Goal: Find specific page/section: Find specific page/section

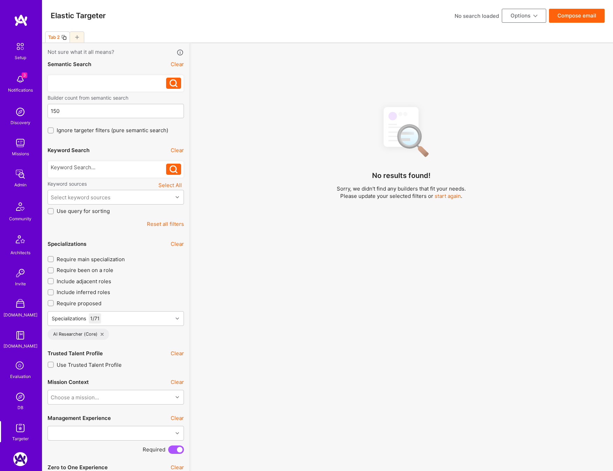
click at [107, 85] on div at bounding box center [109, 81] width 116 height 7
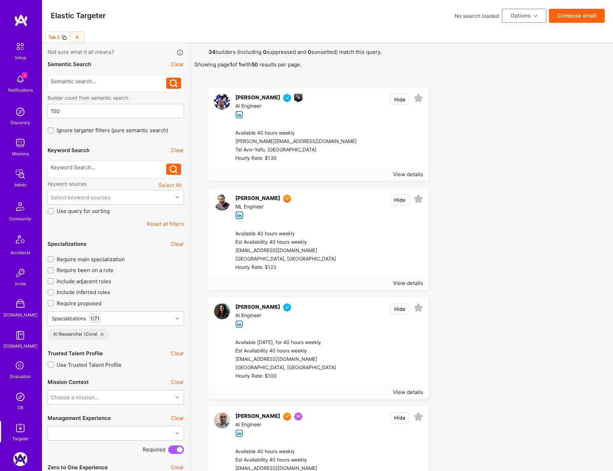
click at [179, 63] on button "Clear" at bounding box center [177, 64] width 13 height 7
click at [78, 35] on div at bounding box center [77, 36] width 15 height 11
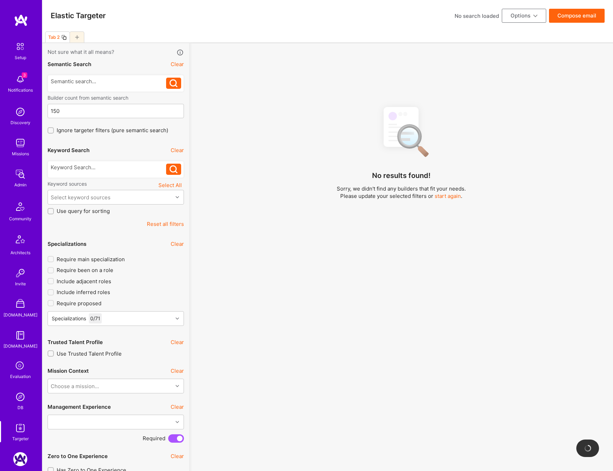
click at [77, 35] on div at bounding box center [77, 36] width 15 height 11
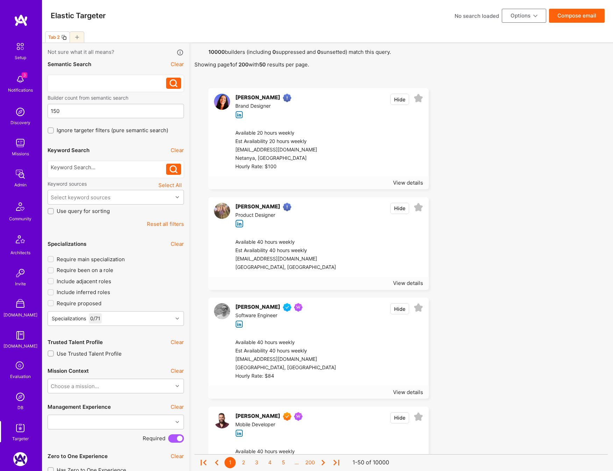
click at [81, 83] on div at bounding box center [109, 81] width 116 height 7
paste div
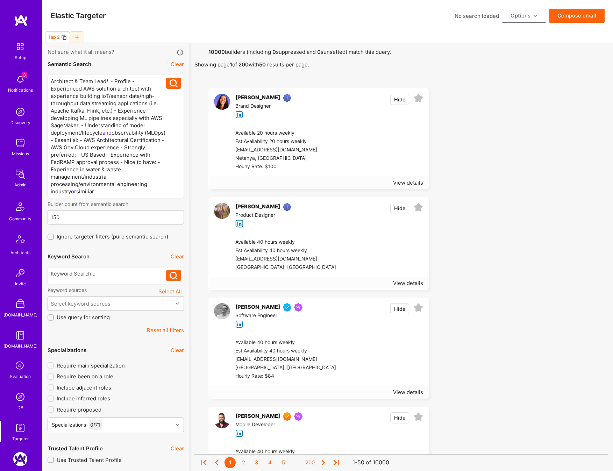
click at [170, 85] on icon at bounding box center [174, 83] width 8 height 8
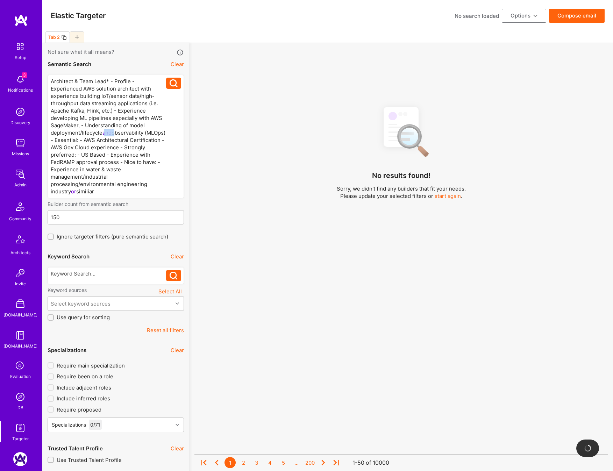
drag, startPoint x: 113, startPoint y: 133, endPoint x: 103, endPoint y: 133, distance: 10.1
click at [103, 133] on div "Architect & Team Lead* - Profile - Experienced AWS solution architect with expe…" at bounding box center [109, 137] width 116 height 118
click at [69, 191] on div "Architect & Team Lead* - Profile - Experienced AWS solution architect with expe…" at bounding box center [109, 137] width 116 height 118
click at [170, 85] on icon at bounding box center [174, 83] width 8 height 8
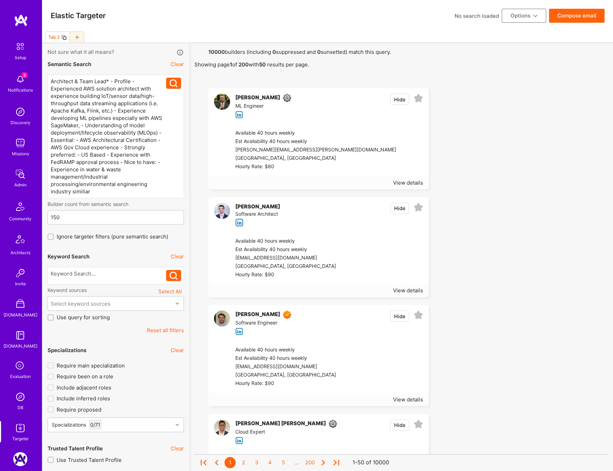
click at [24, 399] on img at bounding box center [20, 397] width 14 height 14
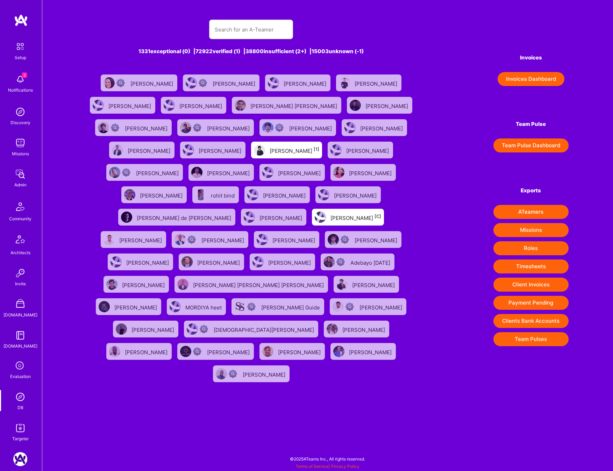
click at [259, 39] on div at bounding box center [251, 30] width 84 height 20
click at [255, 32] on input "text" at bounding box center [251, 30] width 73 height 18
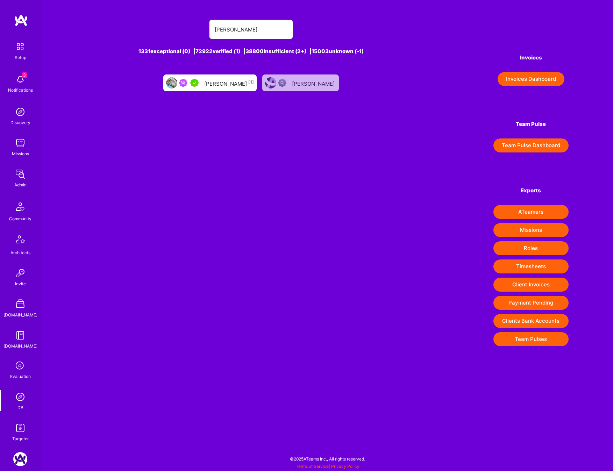
type input "[PERSON_NAME]"
click at [239, 82] on div "[PERSON_NAME] [1]" at bounding box center [229, 82] width 50 height 9
